Goal: Complete application form

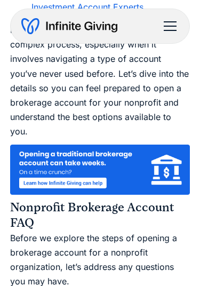
scroll to position [706, 0]
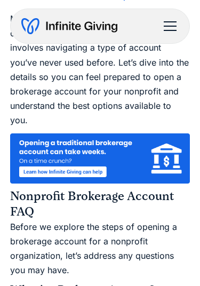
click at [150, 153] on img at bounding box center [100, 159] width 181 height 51
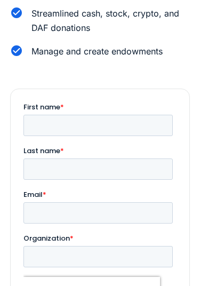
scroll to position [221, 0]
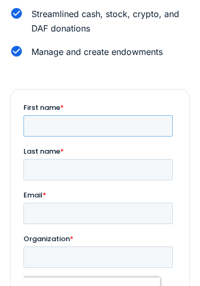
click at [111, 136] on input "First name *" at bounding box center [98, 125] width 150 height 21
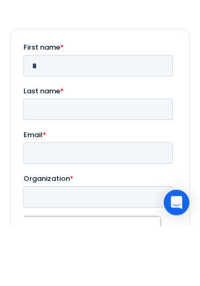
click at [140, 96] on label "Last name *" at bounding box center [100, 91] width 154 height 11
click at [140, 99] on input "Last name *" at bounding box center [98, 109] width 150 height 21
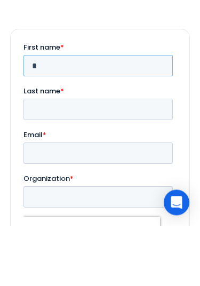
type input "*"
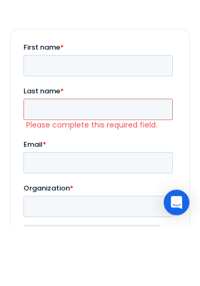
click at [111, 22] on div "Get Started Speak with an expert We are a Registered Investment Advisor for Non…" at bounding box center [100, 111] width 181 height 562
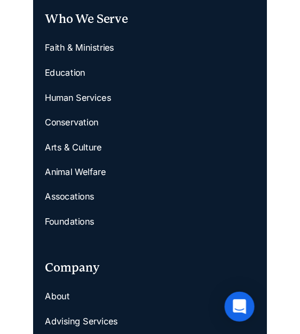
scroll to position [779, 0]
